Goal: Find specific page/section: Find specific page/section

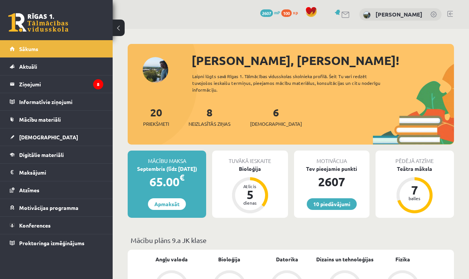
click at [246, 166] on div "Bioloģija" at bounding box center [249, 169] width 75 height 8
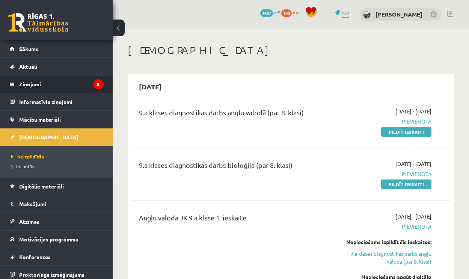
click at [40, 82] on legend "Ziņojumi 8" at bounding box center [61, 83] width 84 height 17
